Goal: Task Accomplishment & Management: Manage account settings

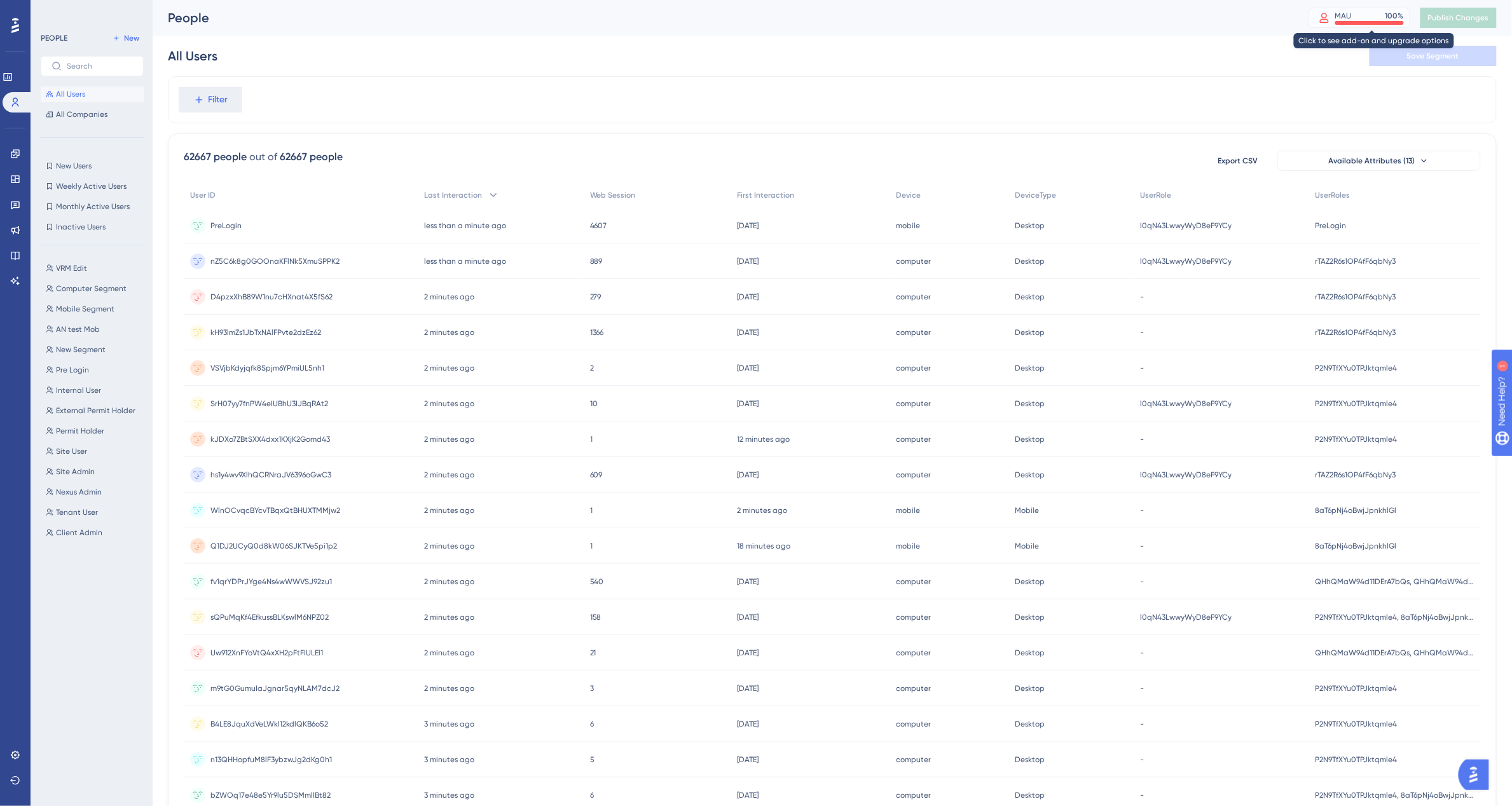
click at [1364, 17] on div "MAU 100 %" at bounding box center [1370, 16] width 69 height 10
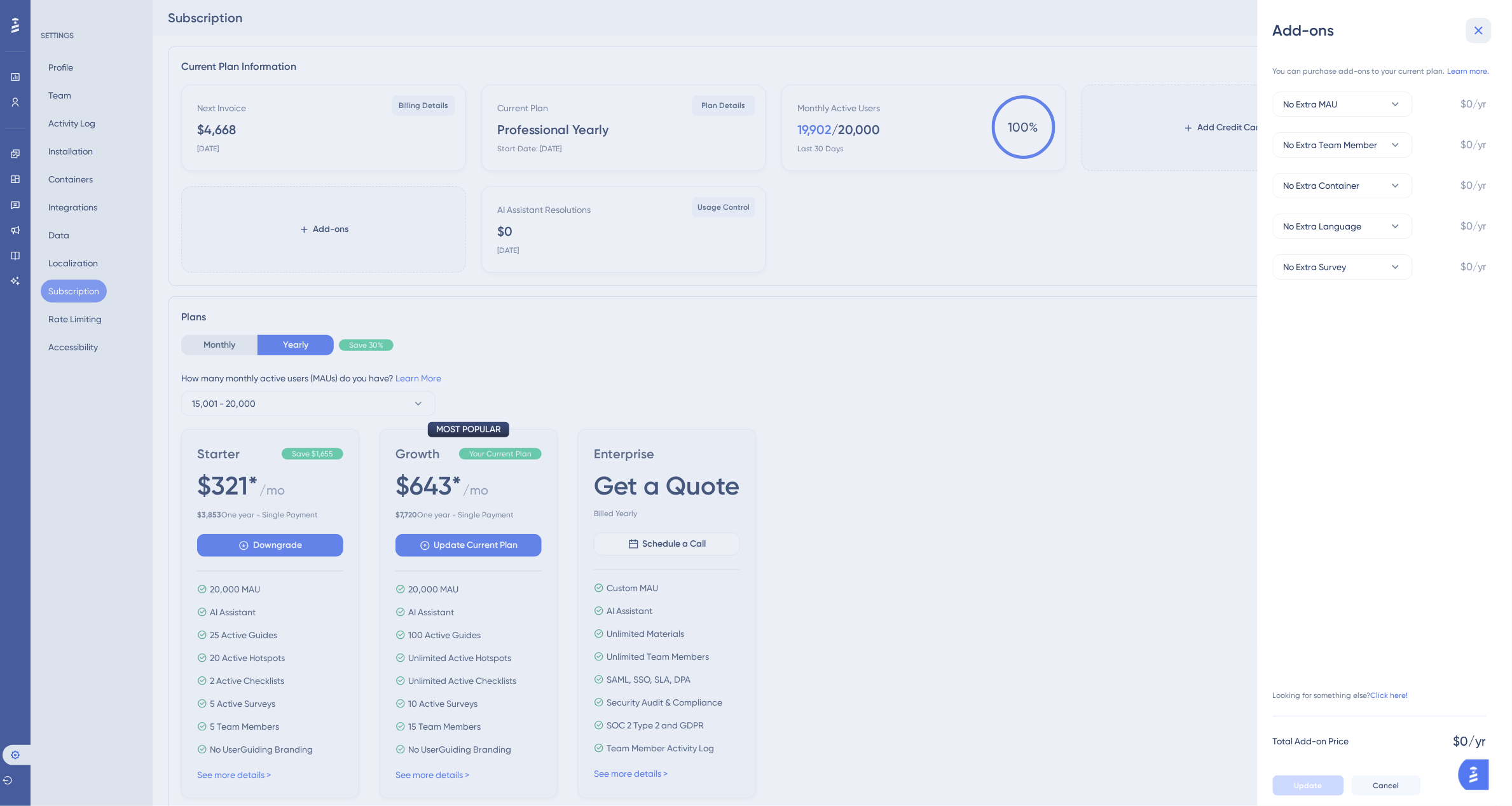
click at [1485, 32] on icon at bounding box center [1478, 30] width 15 height 15
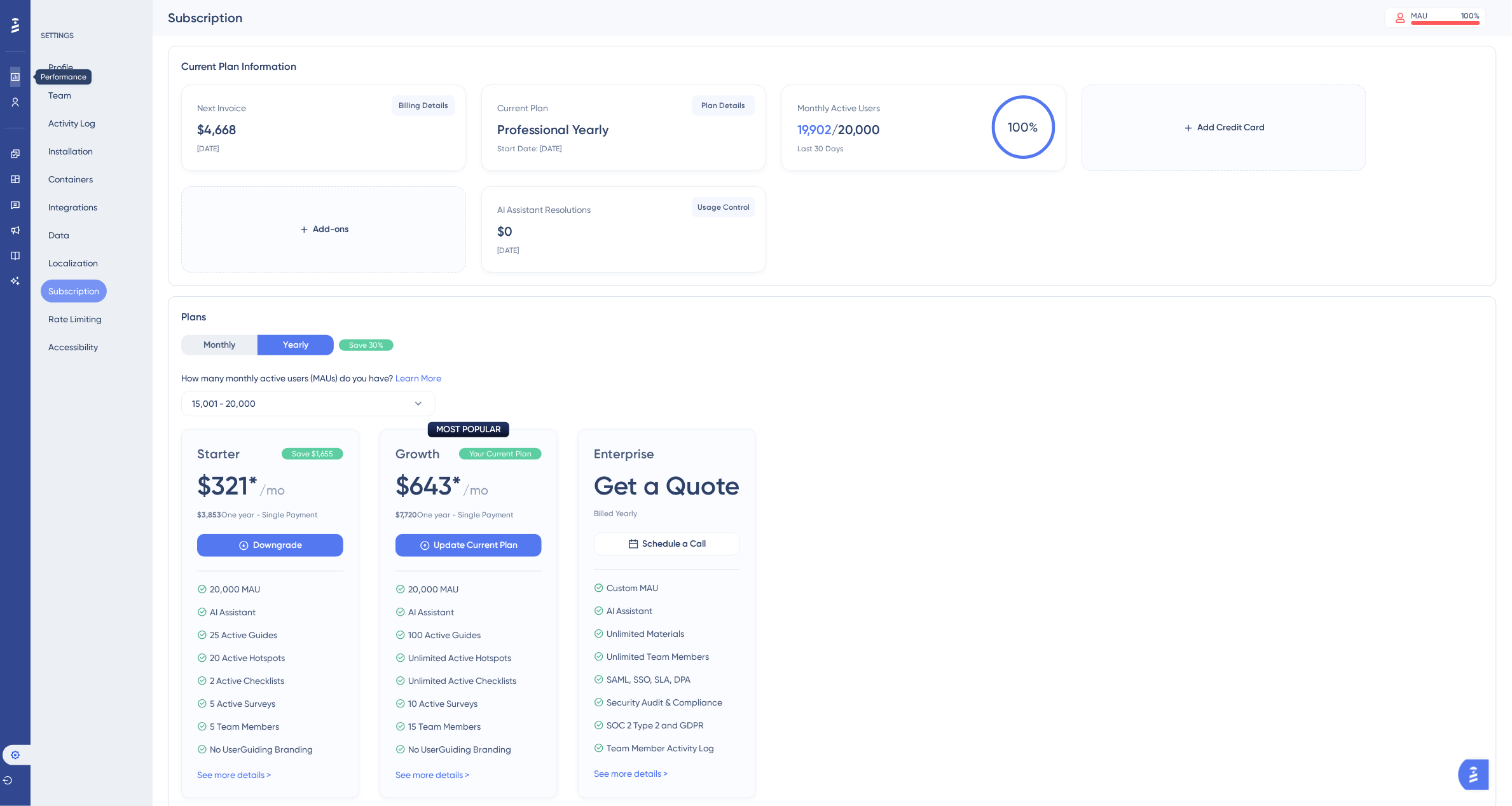
click at [0, 0] on icon at bounding box center [0, 0] width 0 height 0
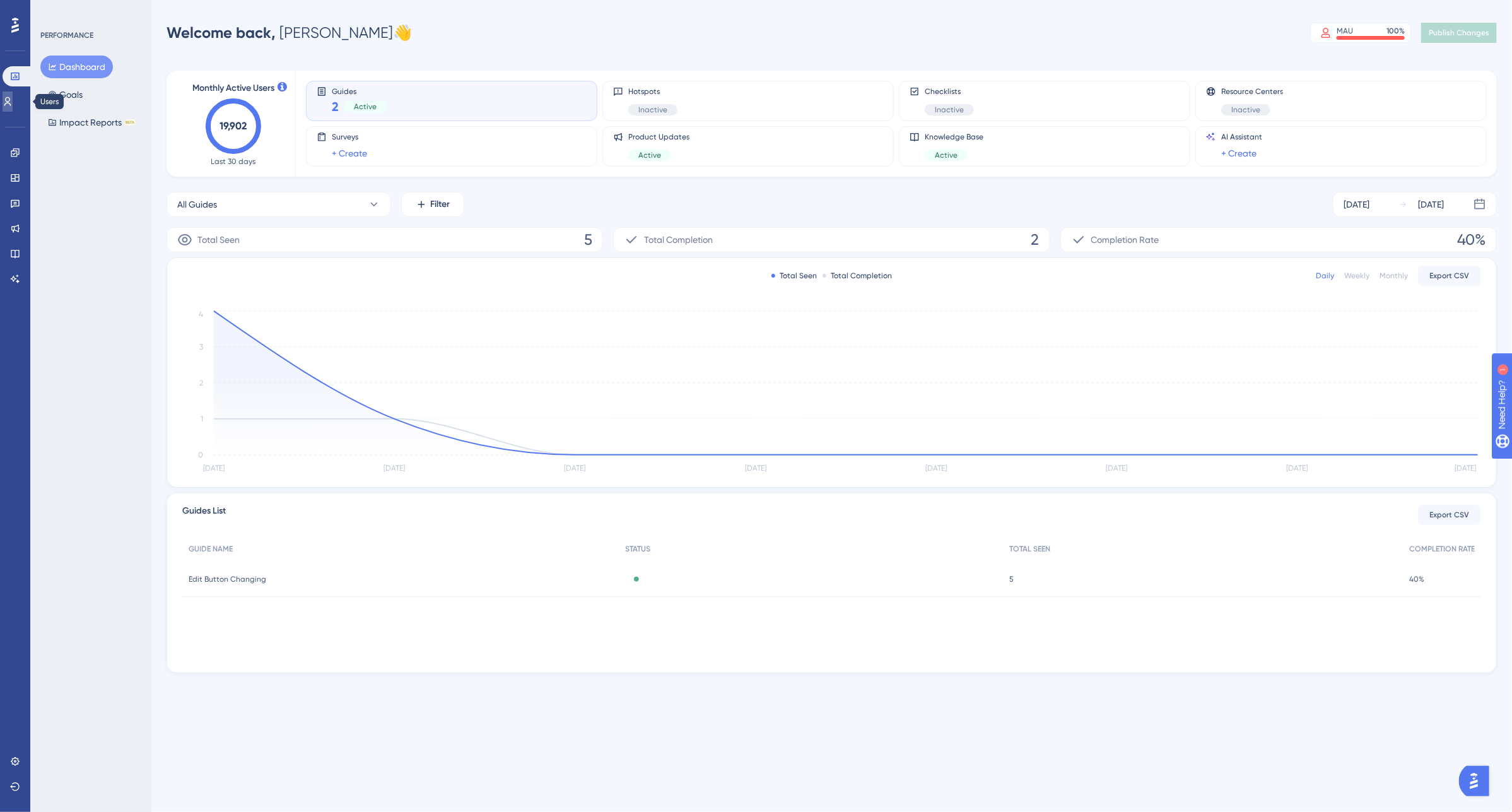
click at [0, 0] on link at bounding box center [0, 0] width 0 height 0
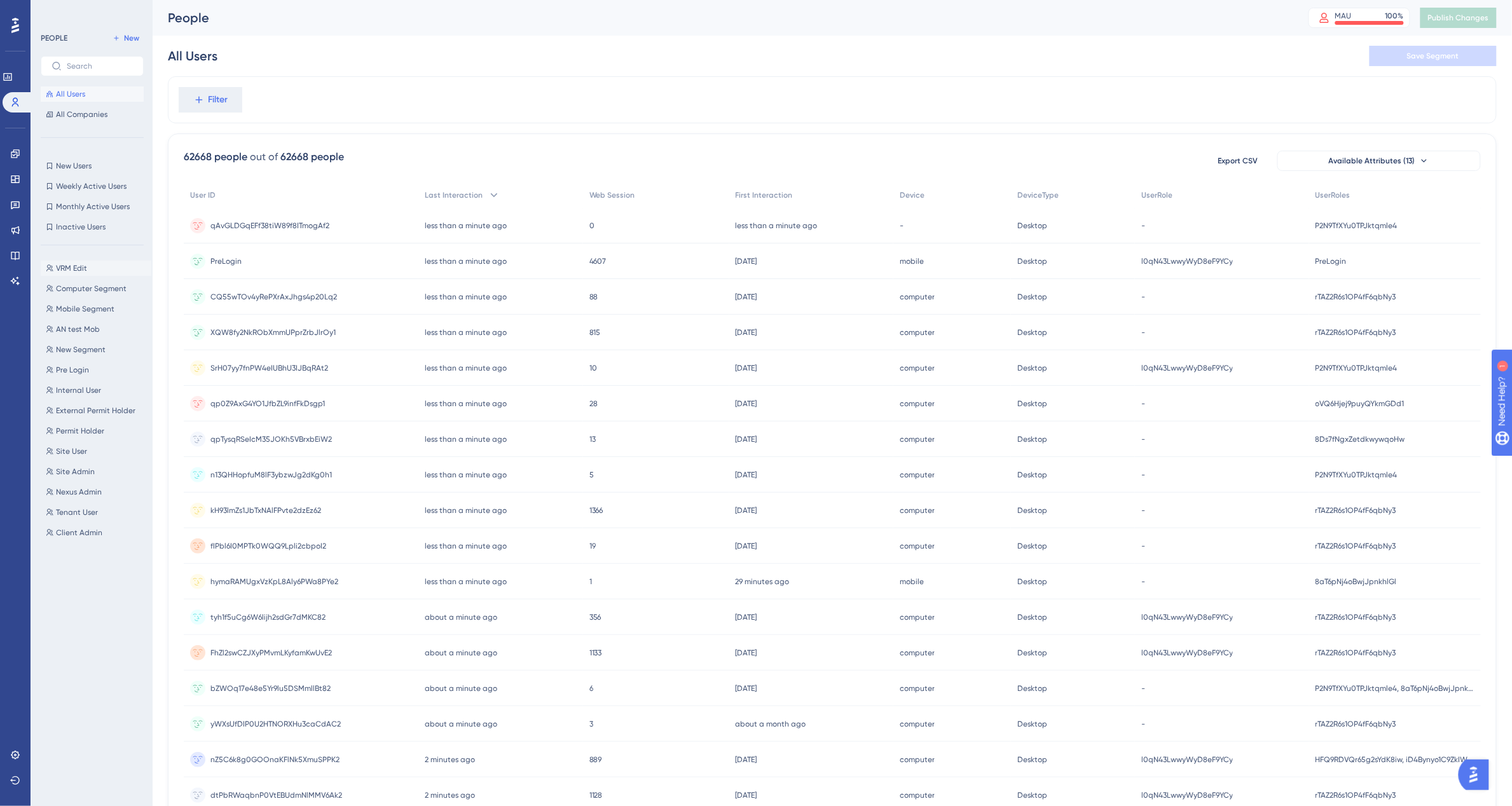
click at [67, 268] on span "VRM Edit" at bounding box center [71, 268] width 31 height 10
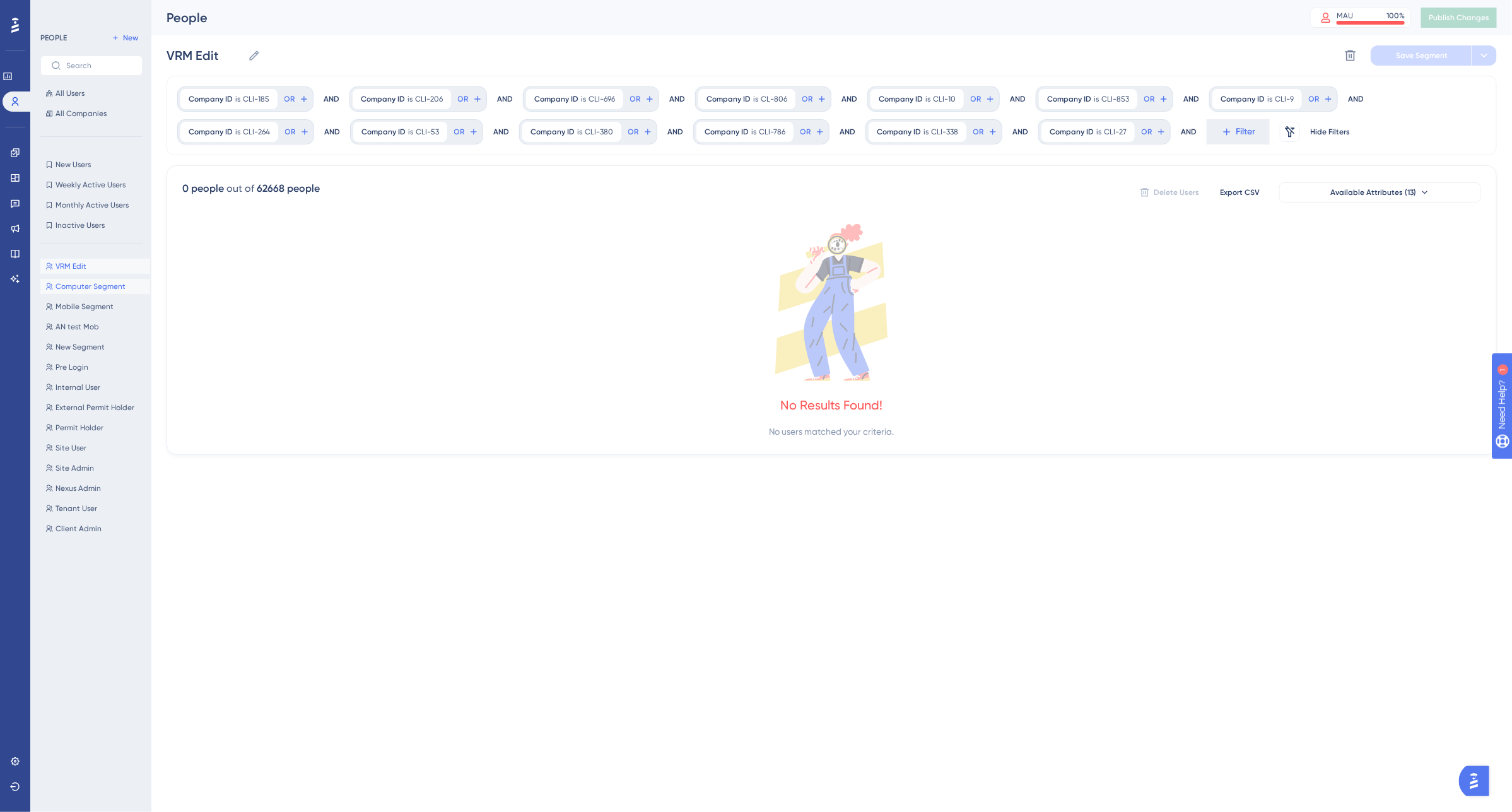
click at [84, 291] on span "Computer Segment" at bounding box center [90, 286] width 70 height 10
type input "Computer Segment"
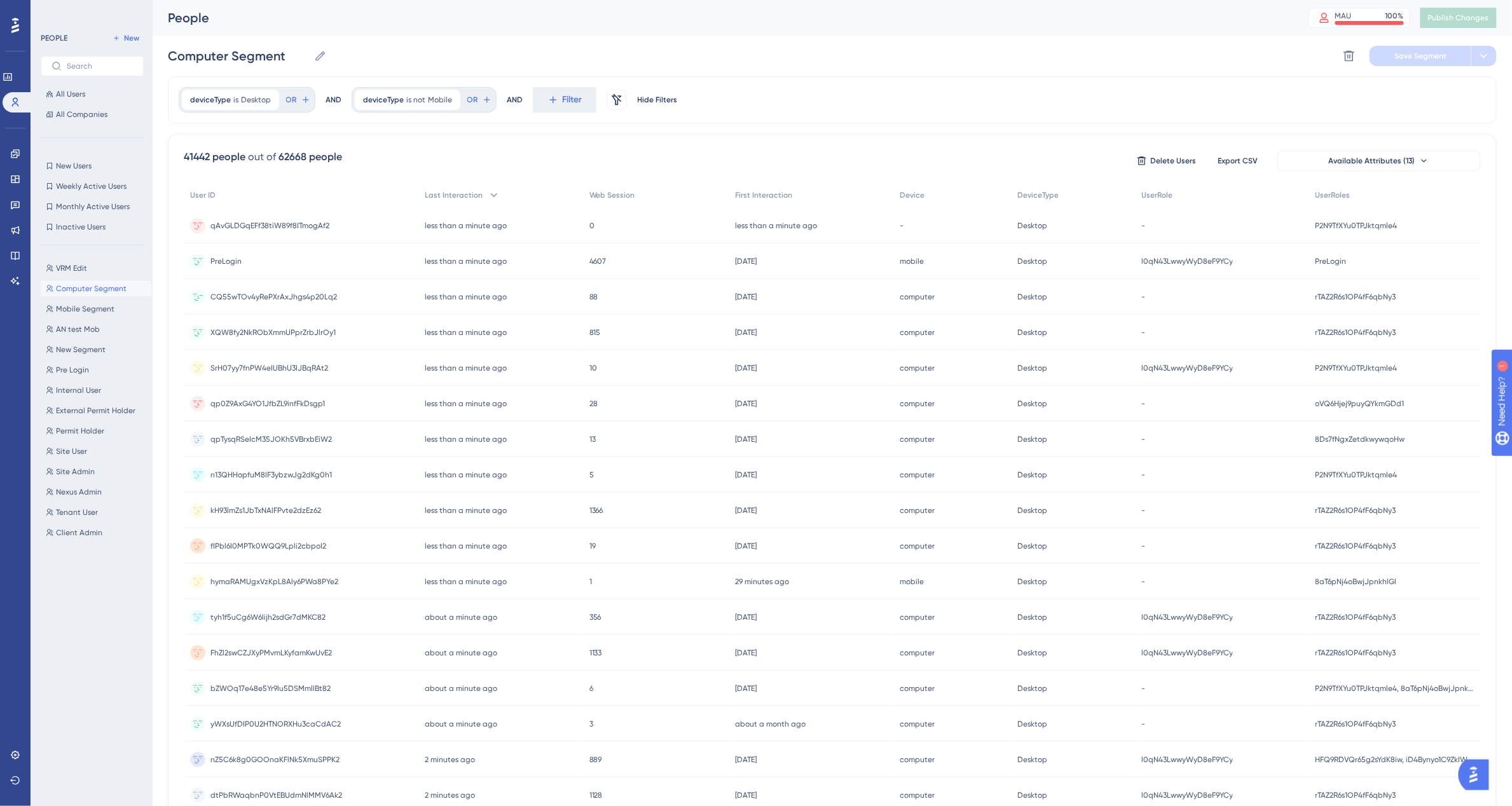
click at [281, 297] on span "CQ55wTOv4yRePXrAxJhgs4p20Lq2" at bounding box center [274, 296] width 126 height 10
click at [1374, 13] on div "MAU 100 %" at bounding box center [1370, 16] width 69 height 10
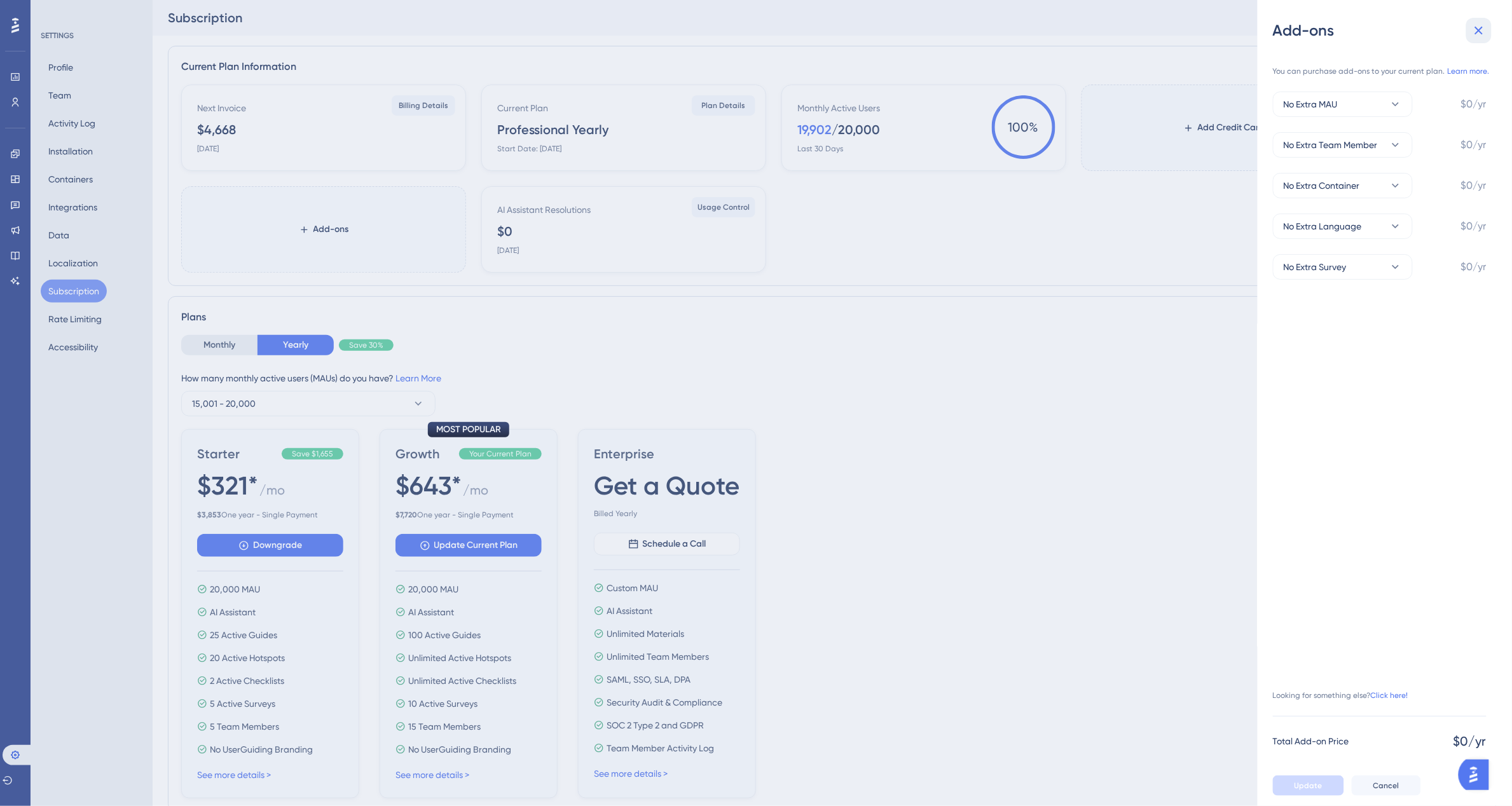
click at [1479, 30] on icon at bounding box center [1479, 30] width 8 height 8
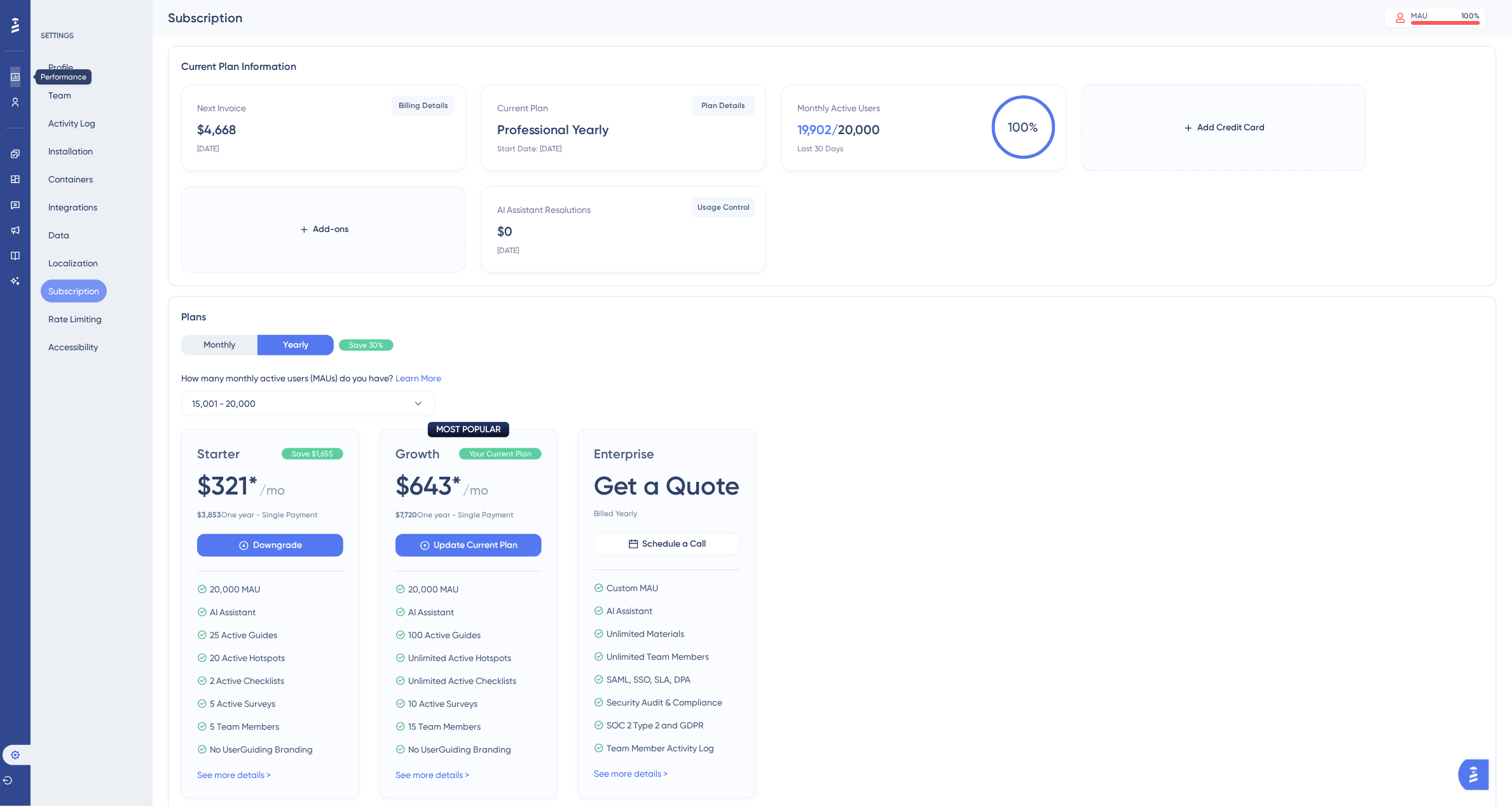
click at [0, 0] on icon at bounding box center [0, 0] width 0 height 0
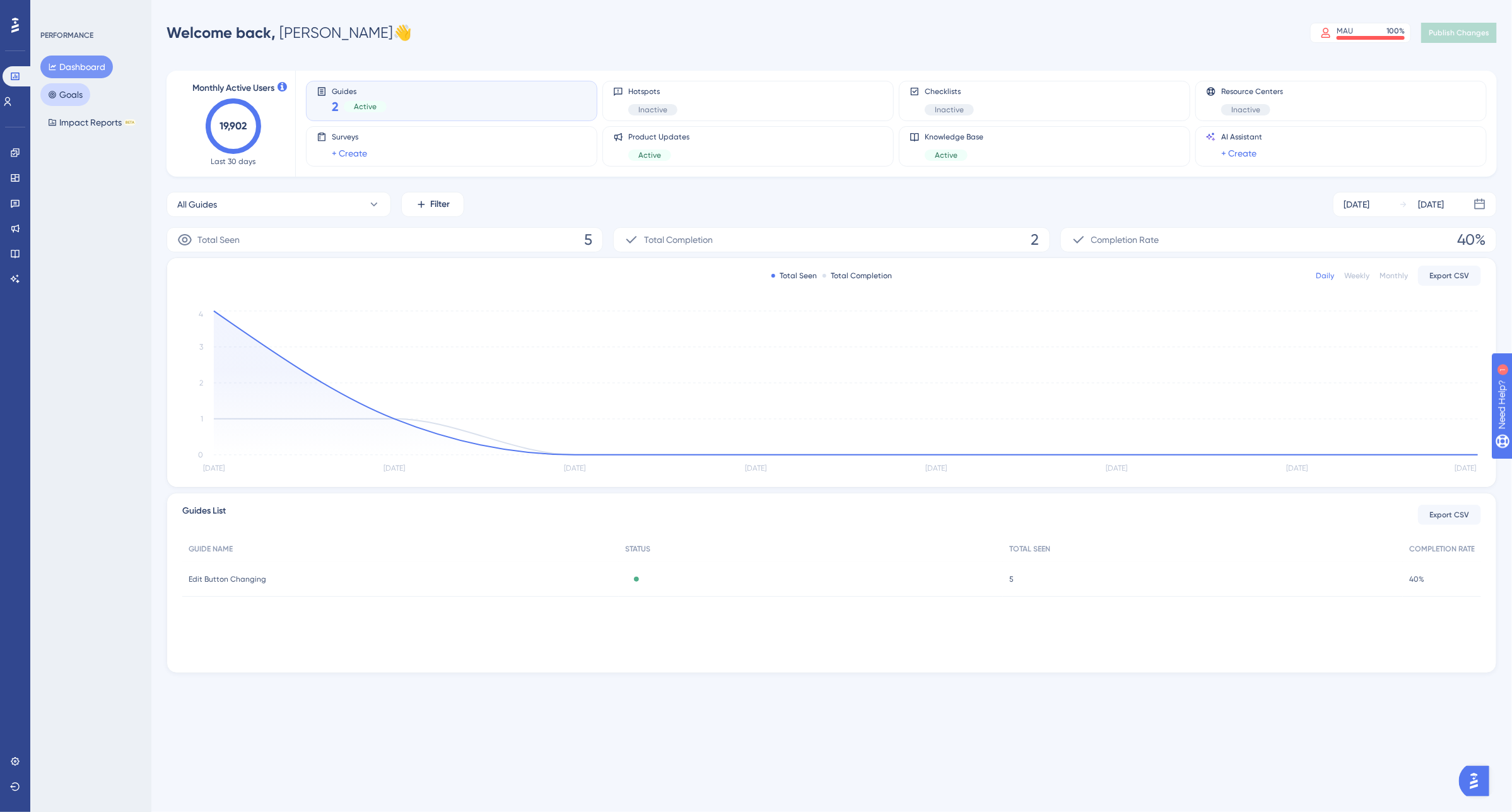
click at [70, 99] on button "Goals" at bounding box center [65, 94] width 50 height 23
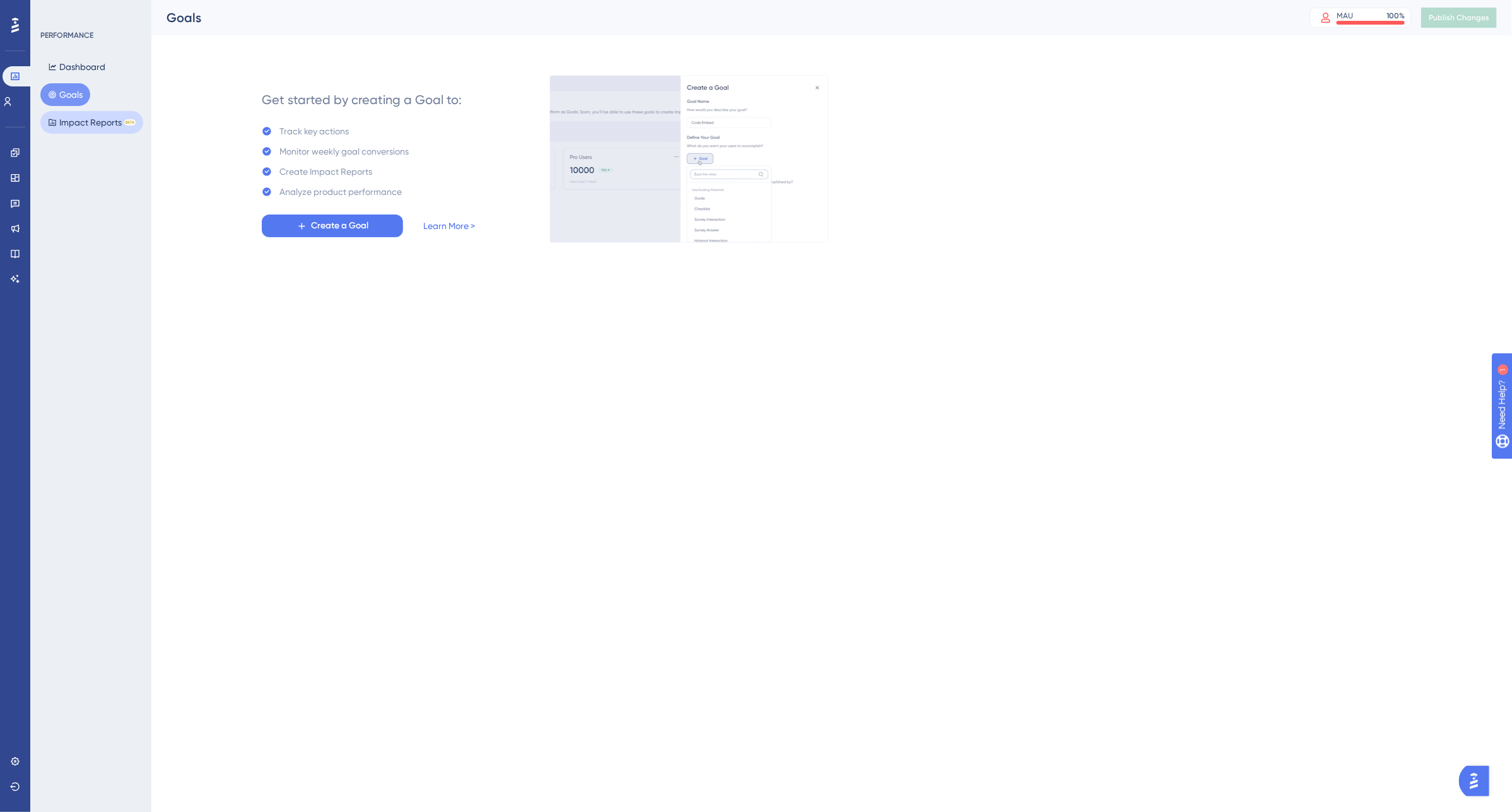
click at [71, 131] on button "Impact Reports BETA" at bounding box center [92, 122] width 103 height 23
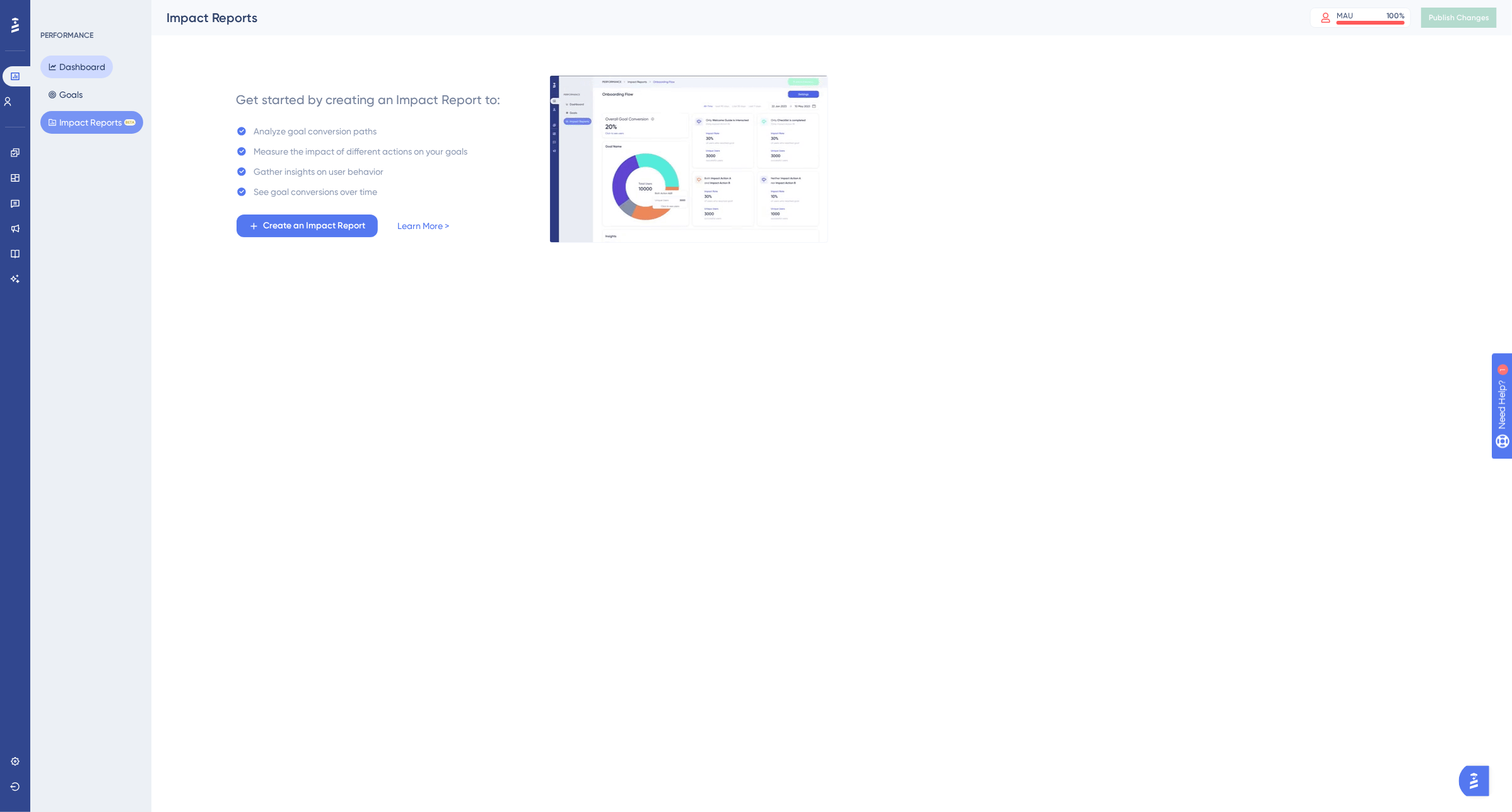
click at [70, 67] on button "Dashboard" at bounding box center [77, 67] width 73 height 23
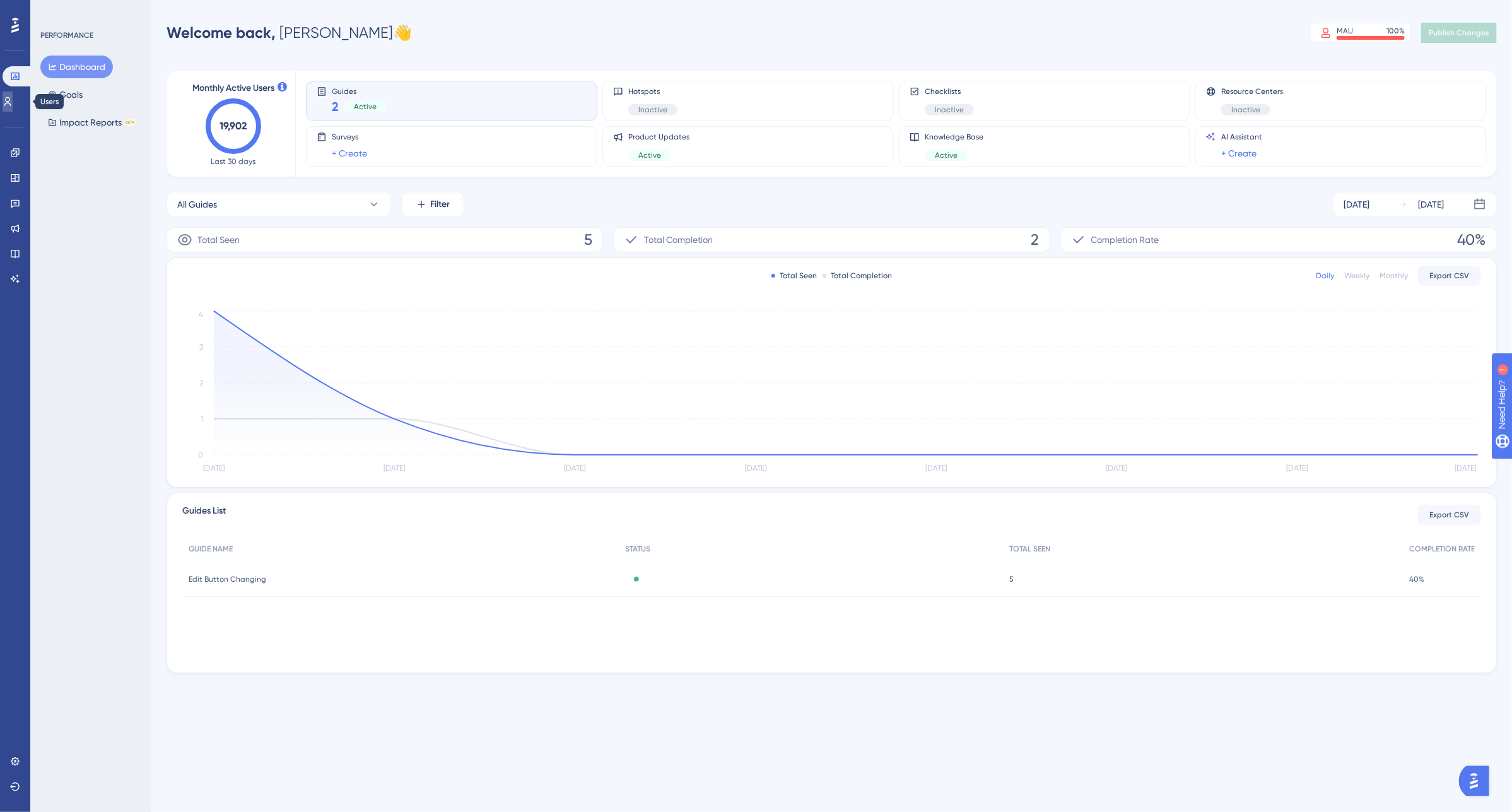
click at [0, 0] on link at bounding box center [0, 0] width 0 height 0
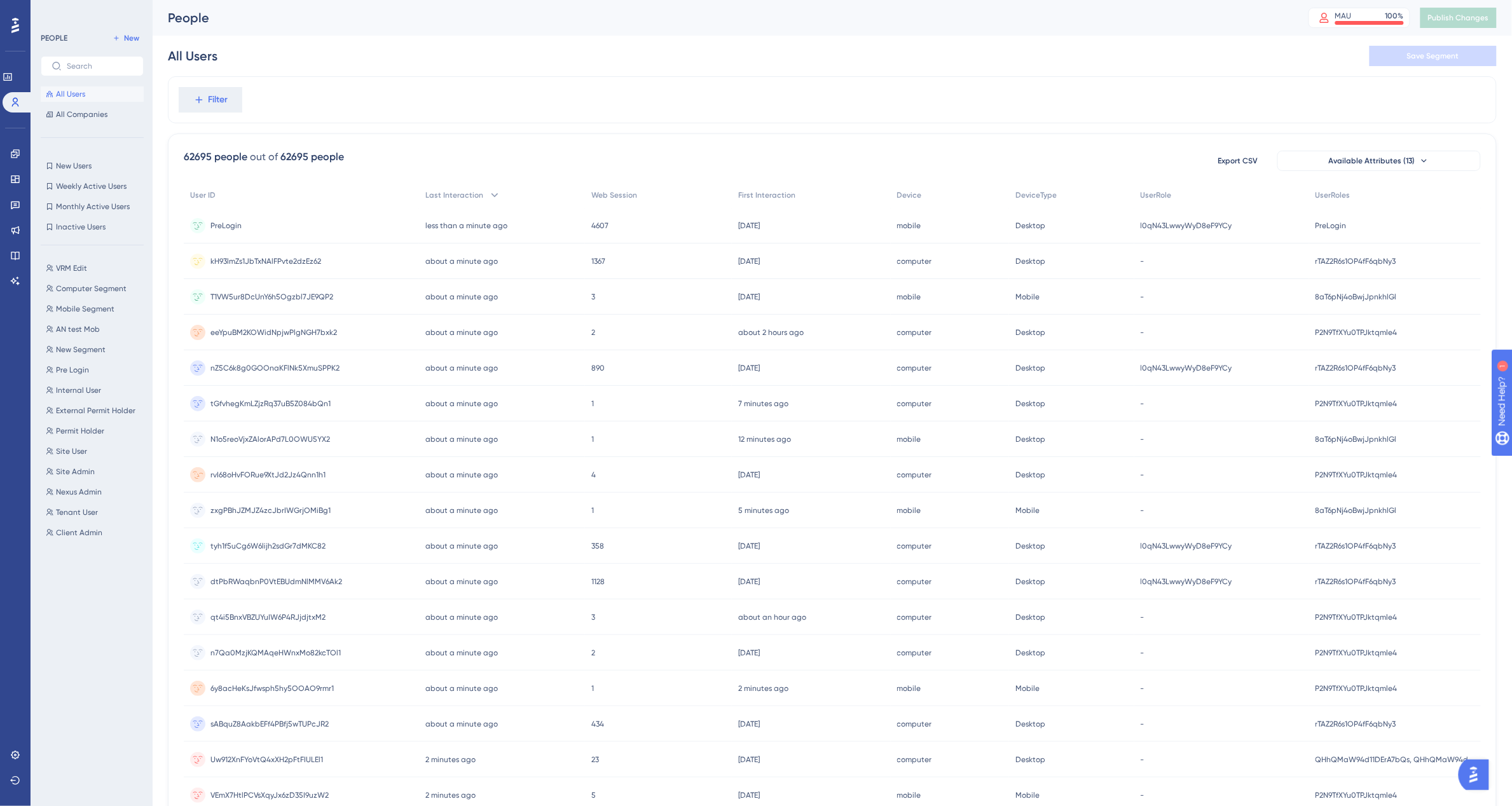
click at [298, 477] on span "rvI68oHvFORue9XtJd2Jz4Qnn1h1" at bounding box center [268, 474] width 115 height 10
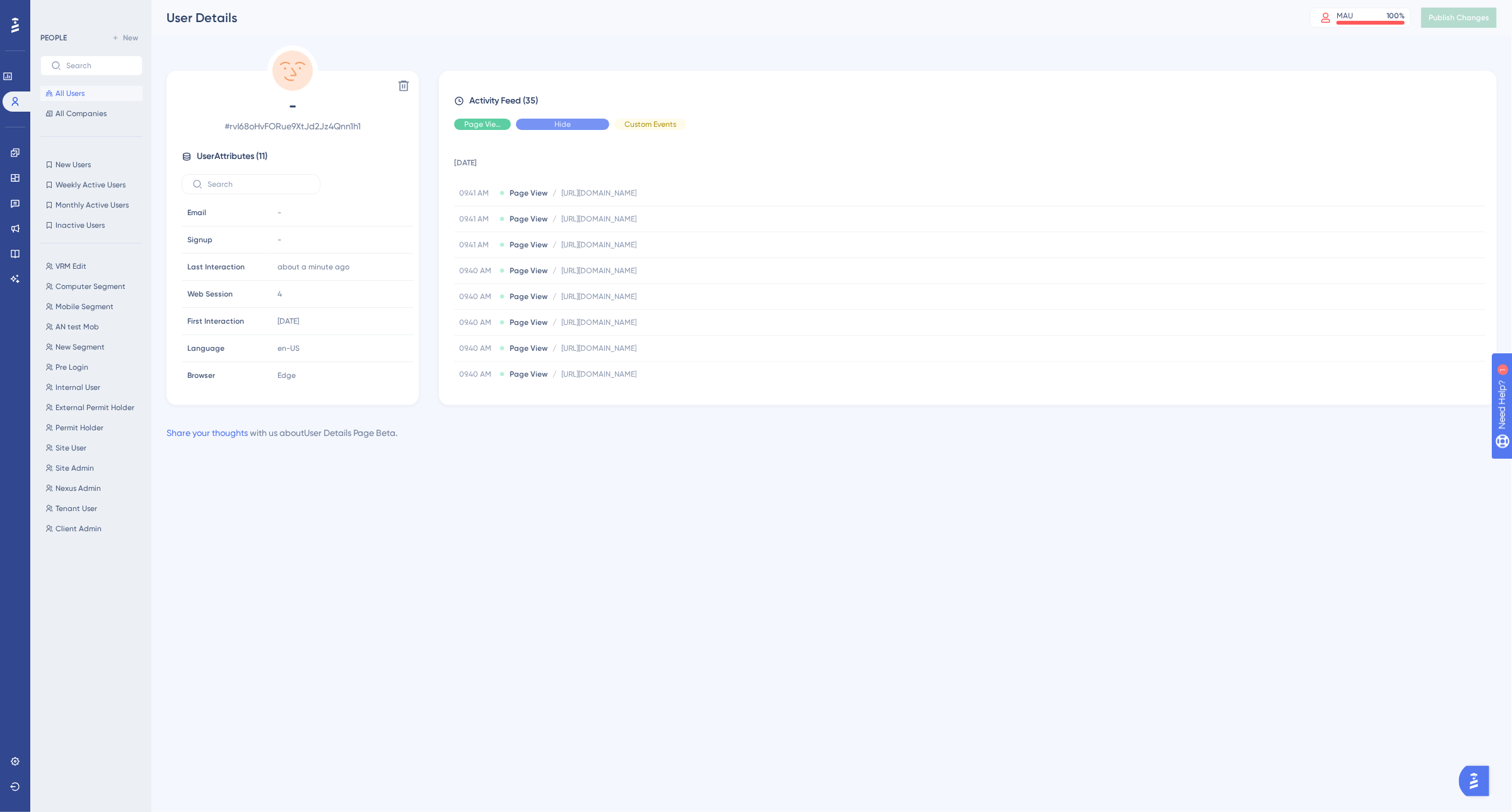
click at [552, 128] on div "Hide" at bounding box center [563, 124] width 94 height 11
click at [552, 128] on div "Show" at bounding box center [563, 124] width 94 height 11
click at [14, 168] on link at bounding box center [15, 177] width 10 height 20
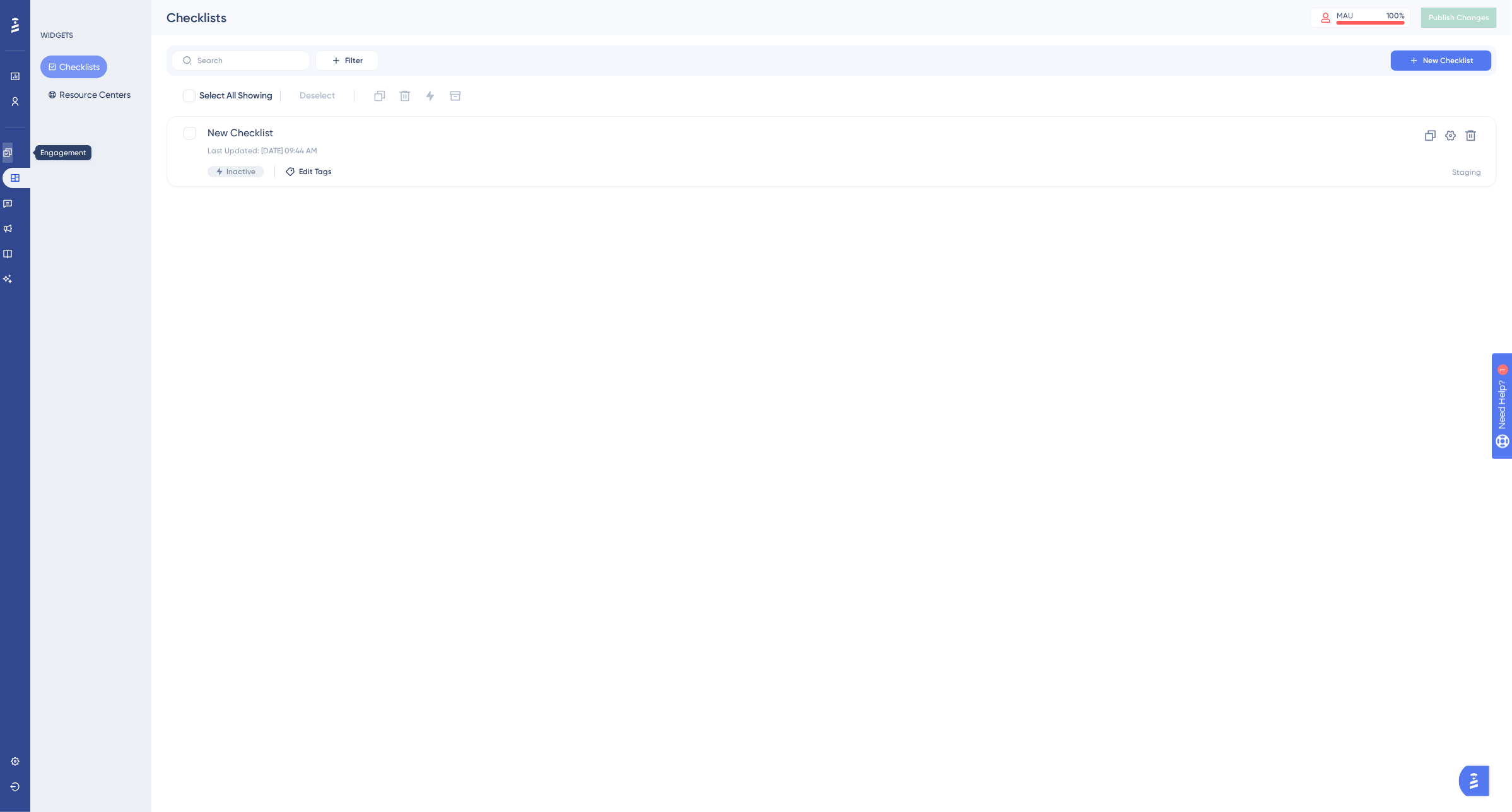
click at [11, 149] on icon at bounding box center [7, 152] width 8 height 8
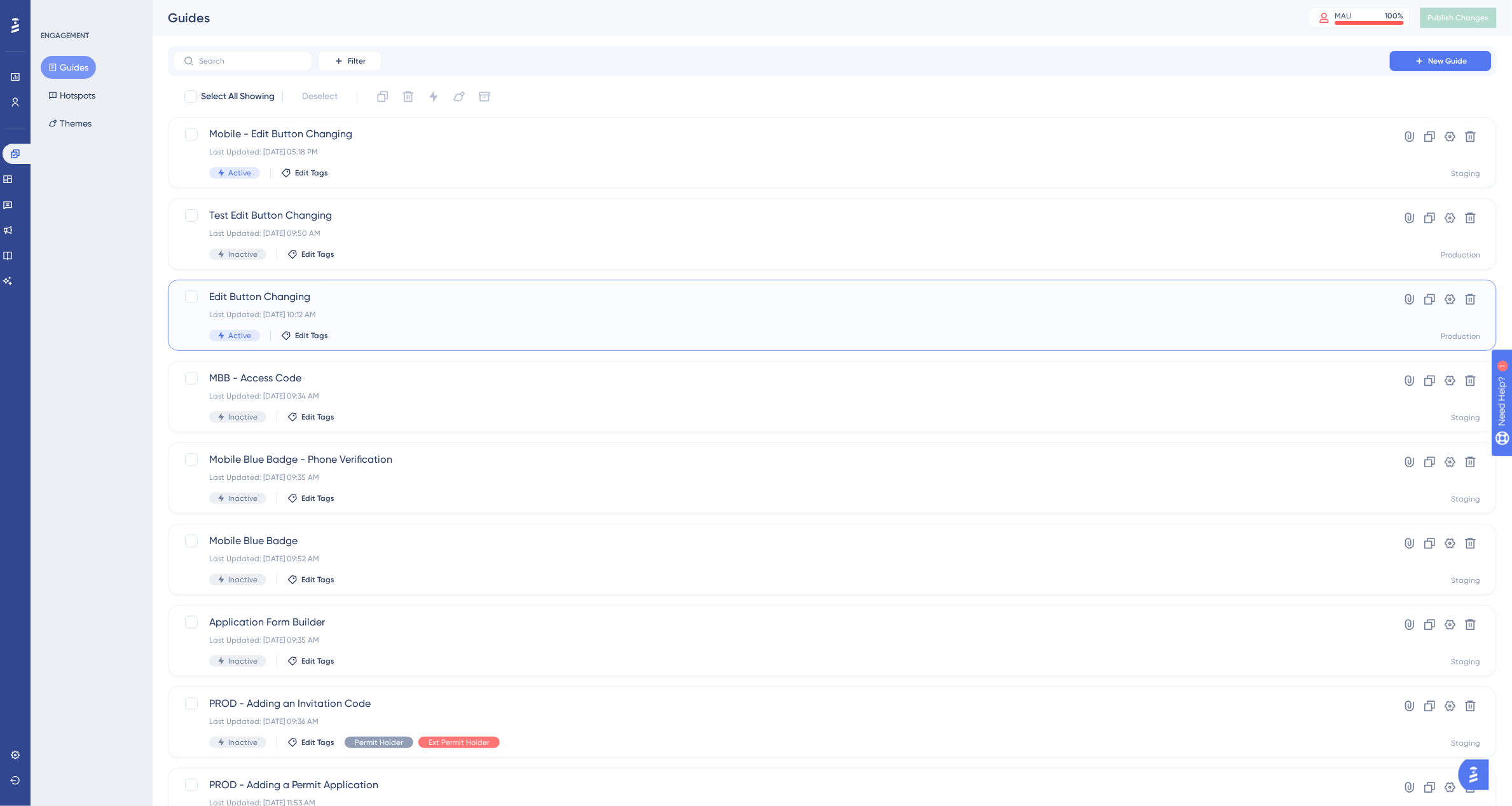
click at [490, 304] on div "Edit Button Changing Last Updated: [DATE] 10:12 AM Active Edit Tags" at bounding box center [781, 315] width 1145 height 52
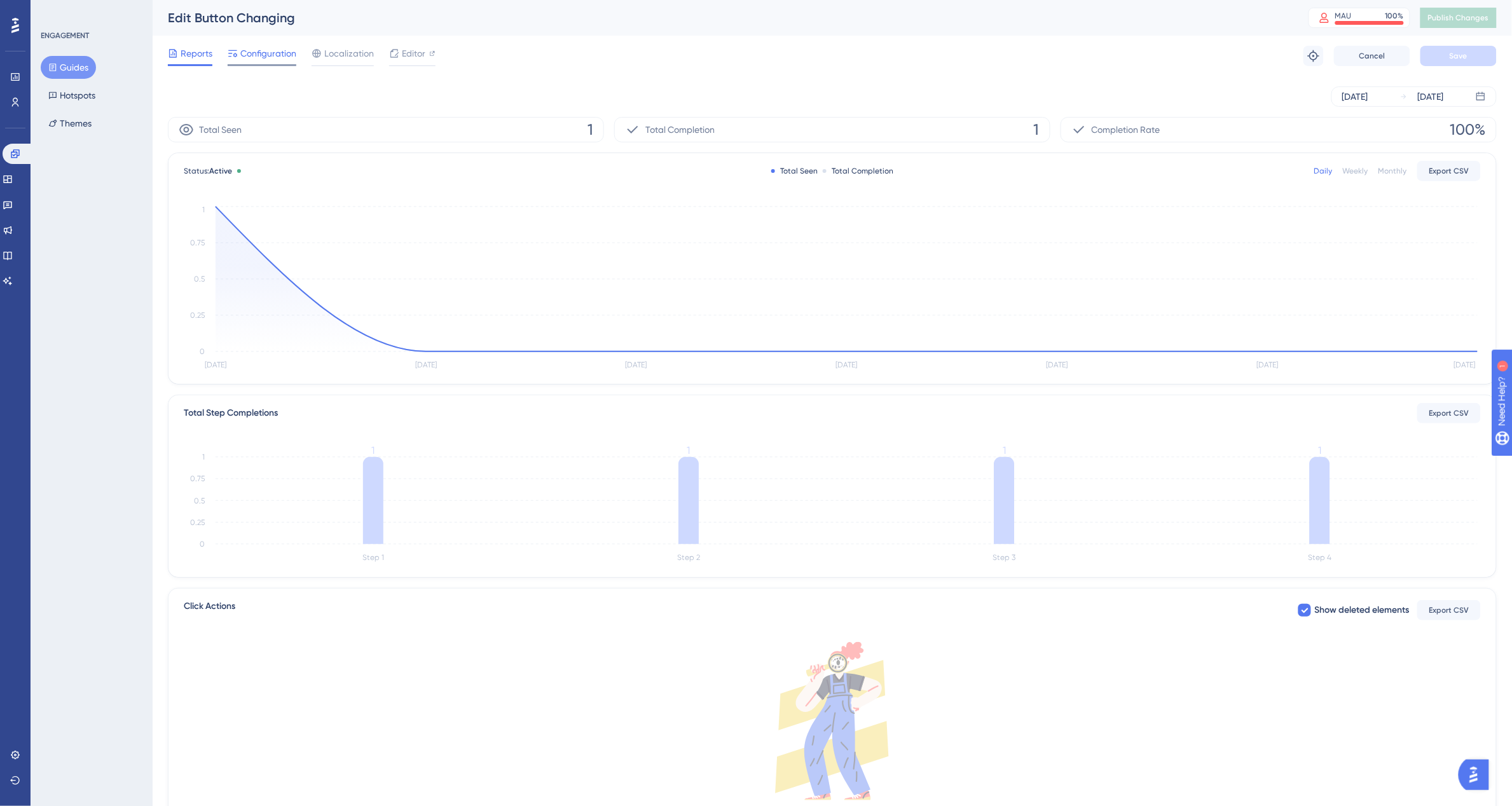
click at [266, 59] on span "Configuration" at bounding box center [268, 53] width 56 height 15
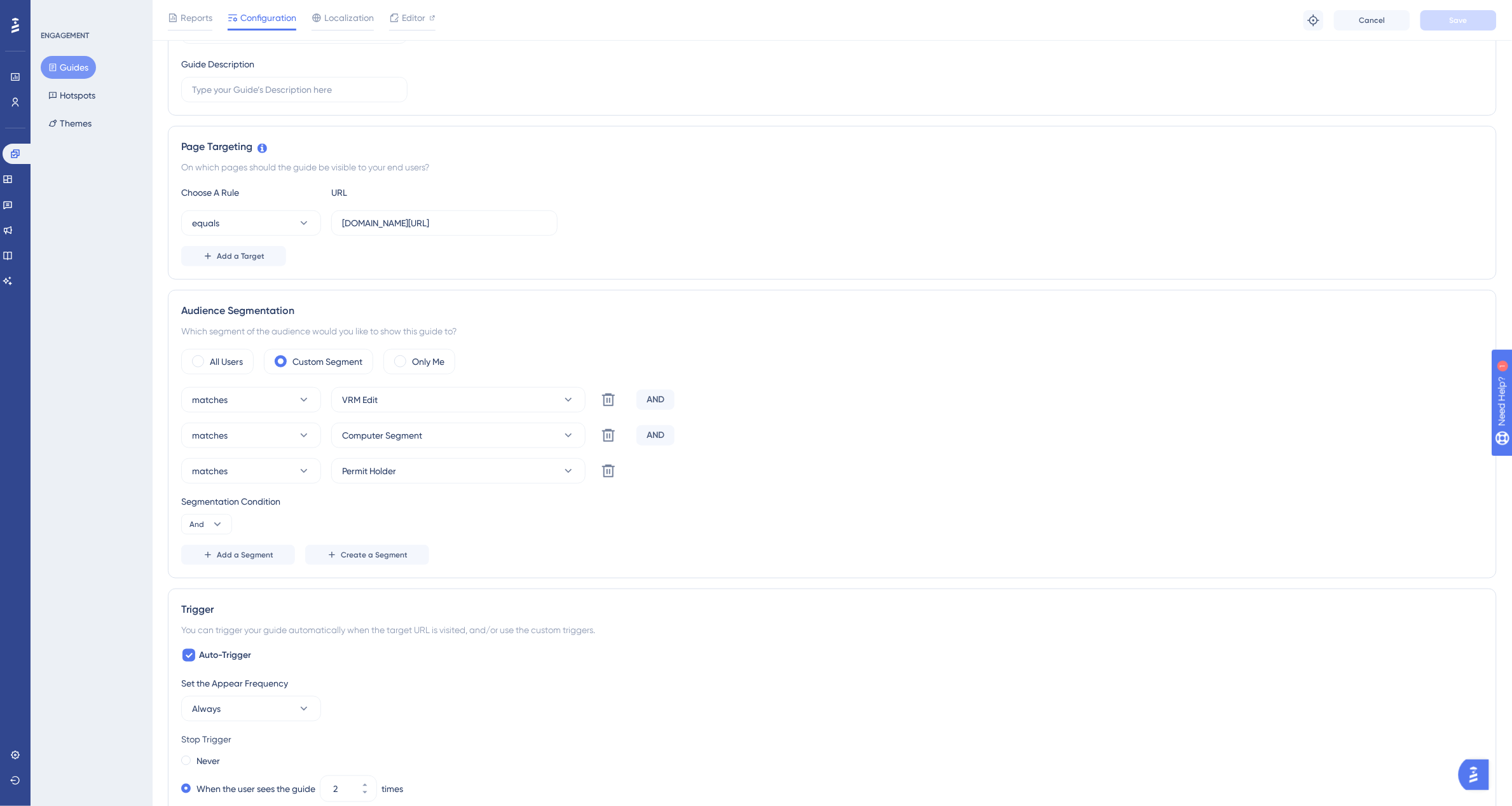
scroll to position [151, 0]
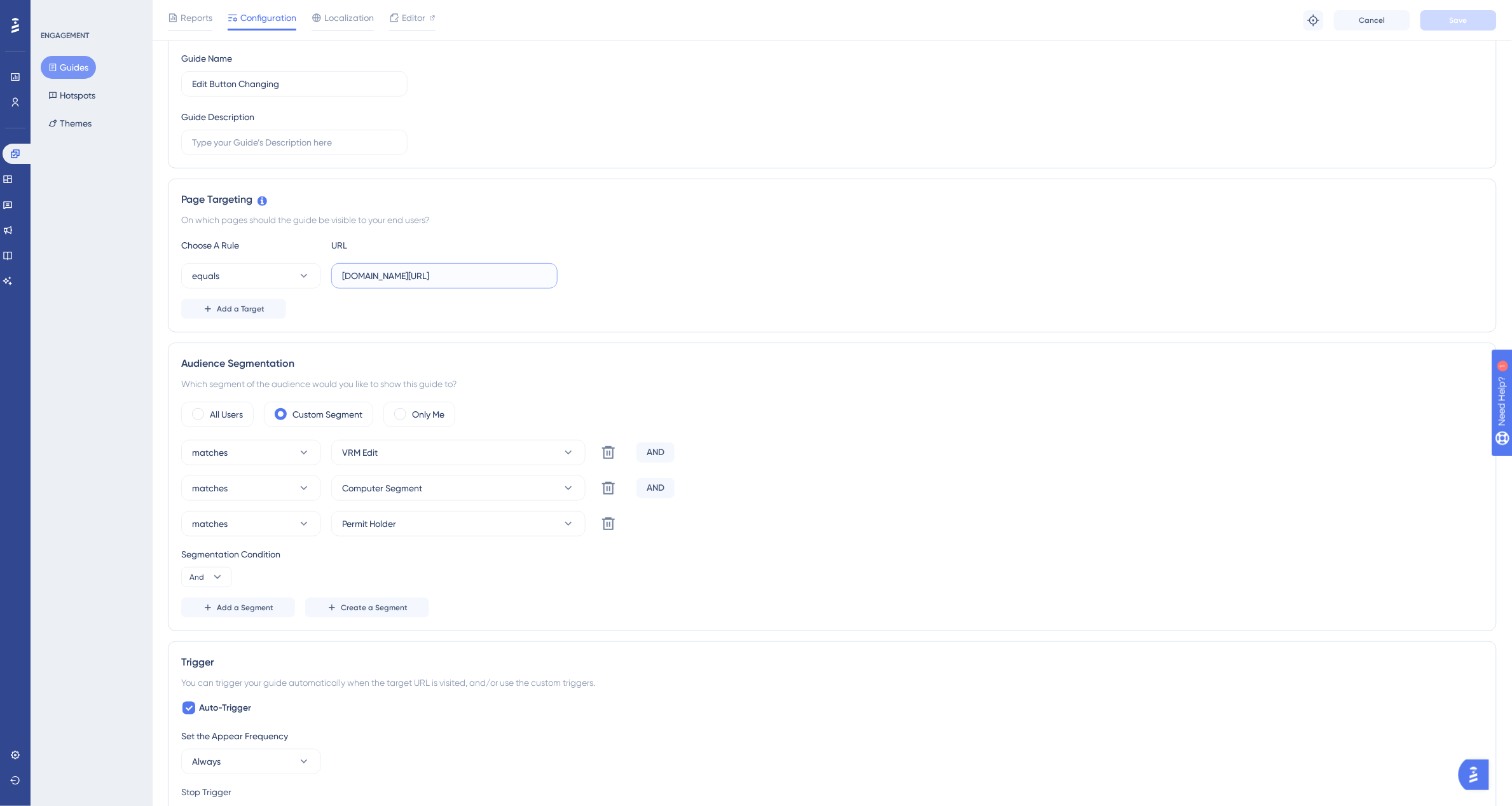
click at [438, 277] on input "[DOMAIN_NAME][URL]" at bounding box center [444, 276] width 204 height 14
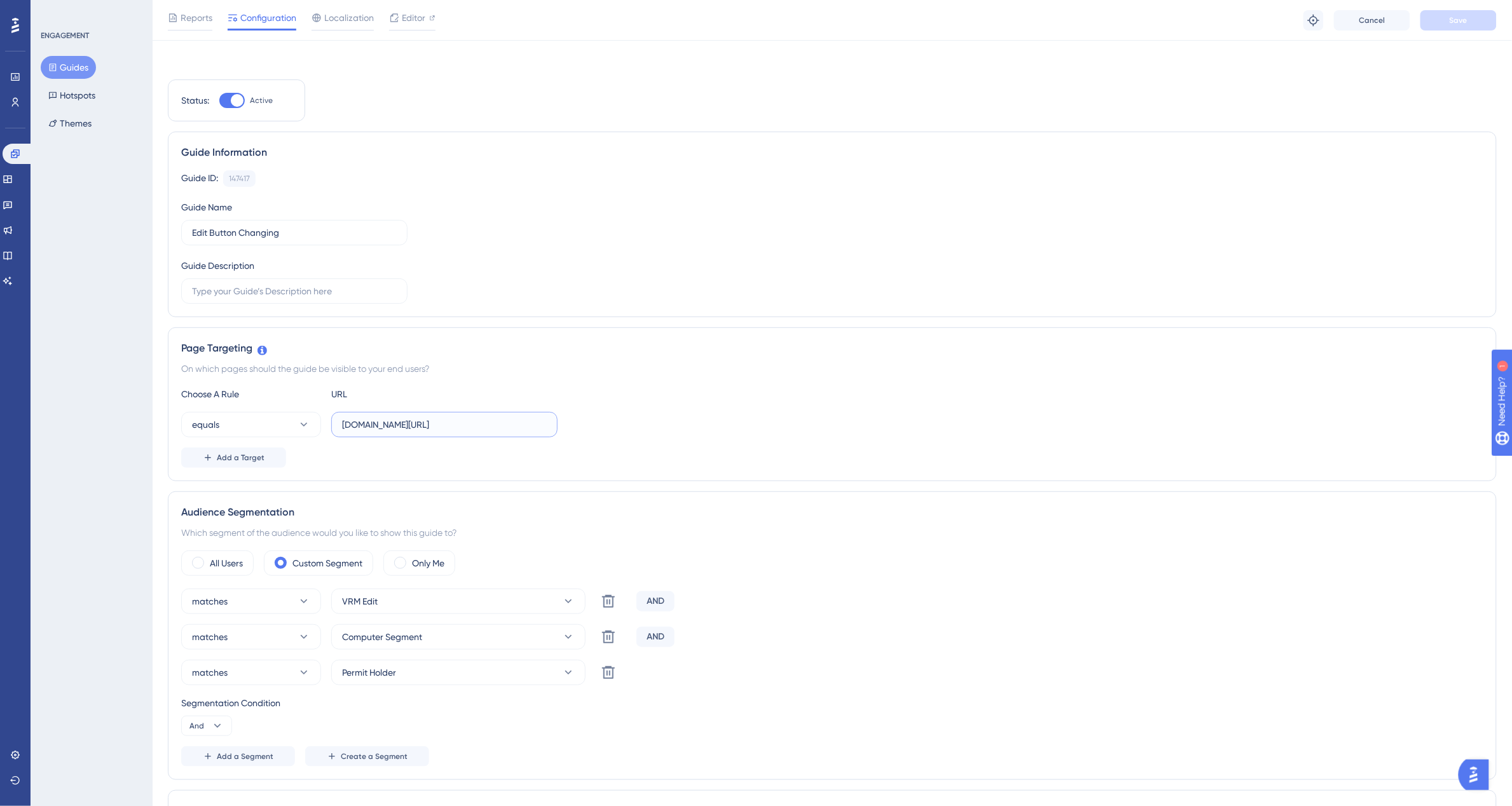
scroll to position [0, 0]
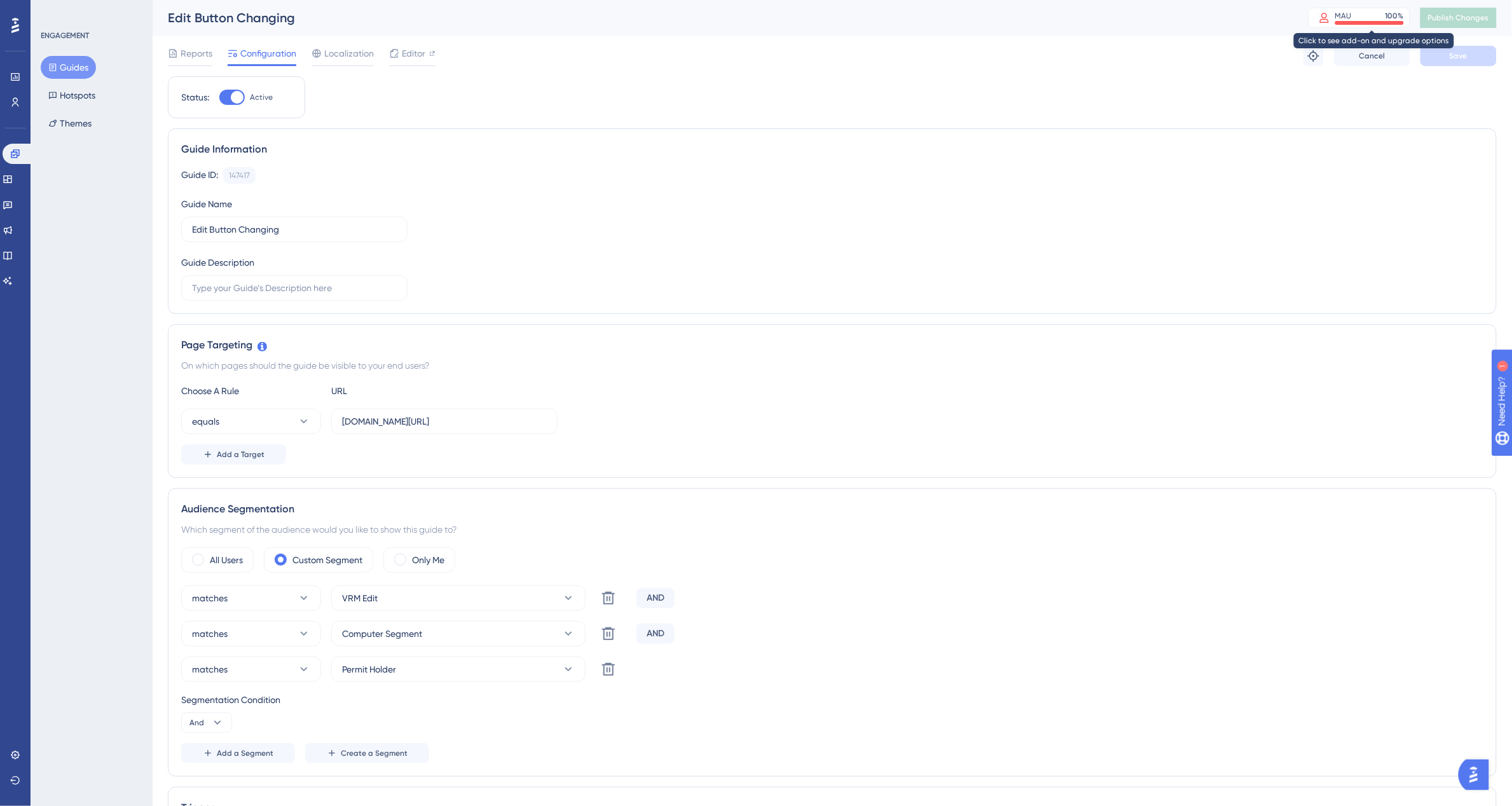
click at [1375, 18] on div "MAU 100 %" at bounding box center [1370, 16] width 69 height 10
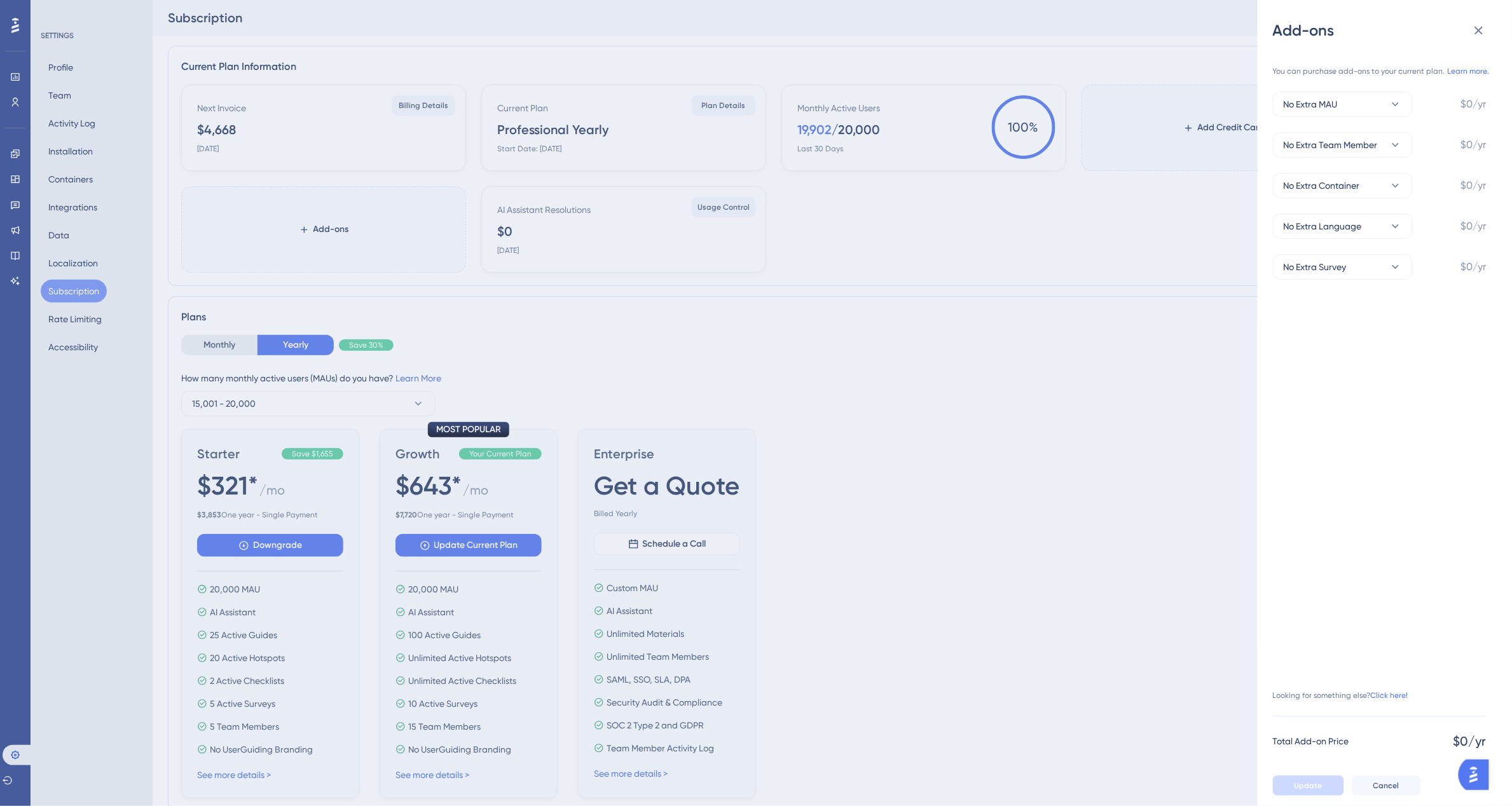
click at [1078, 265] on div "Add-ons You can purchase add-ons to your current plan. Learn more. No Extra MAU…" at bounding box center [756, 403] width 1512 height 806
